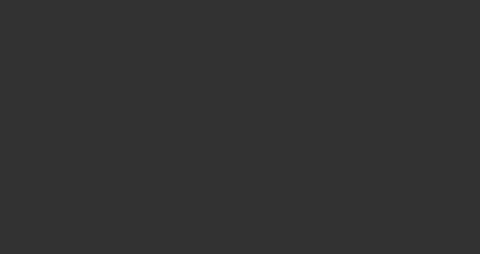
select select "3"
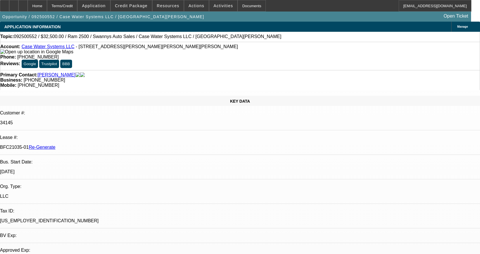
select select "0"
select select "2"
select select "0"
select select "6"
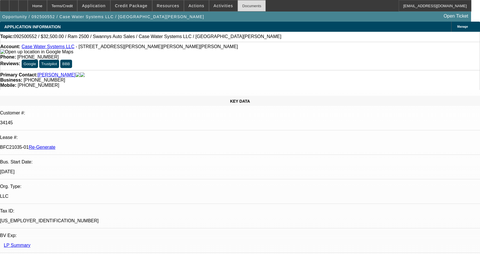
click at [244, 5] on div "Documents" at bounding box center [252, 6] width 28 height 12
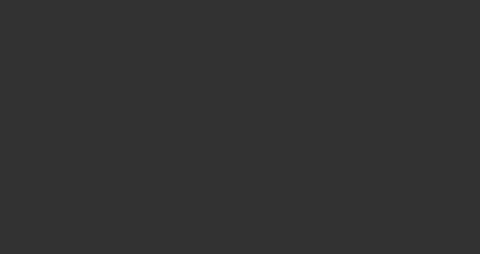
select select "3"
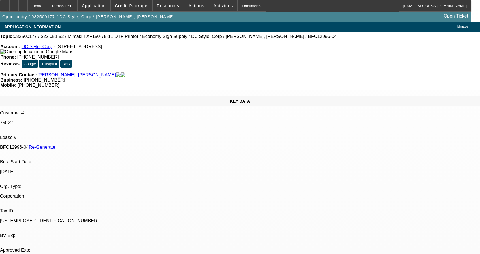
select select "0"
select select "1"
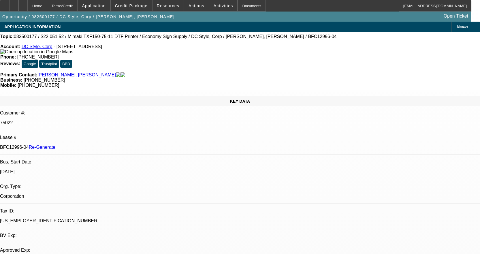
select select "6"
